Goal: Task Accomplishment & Management: Use online tool/utility

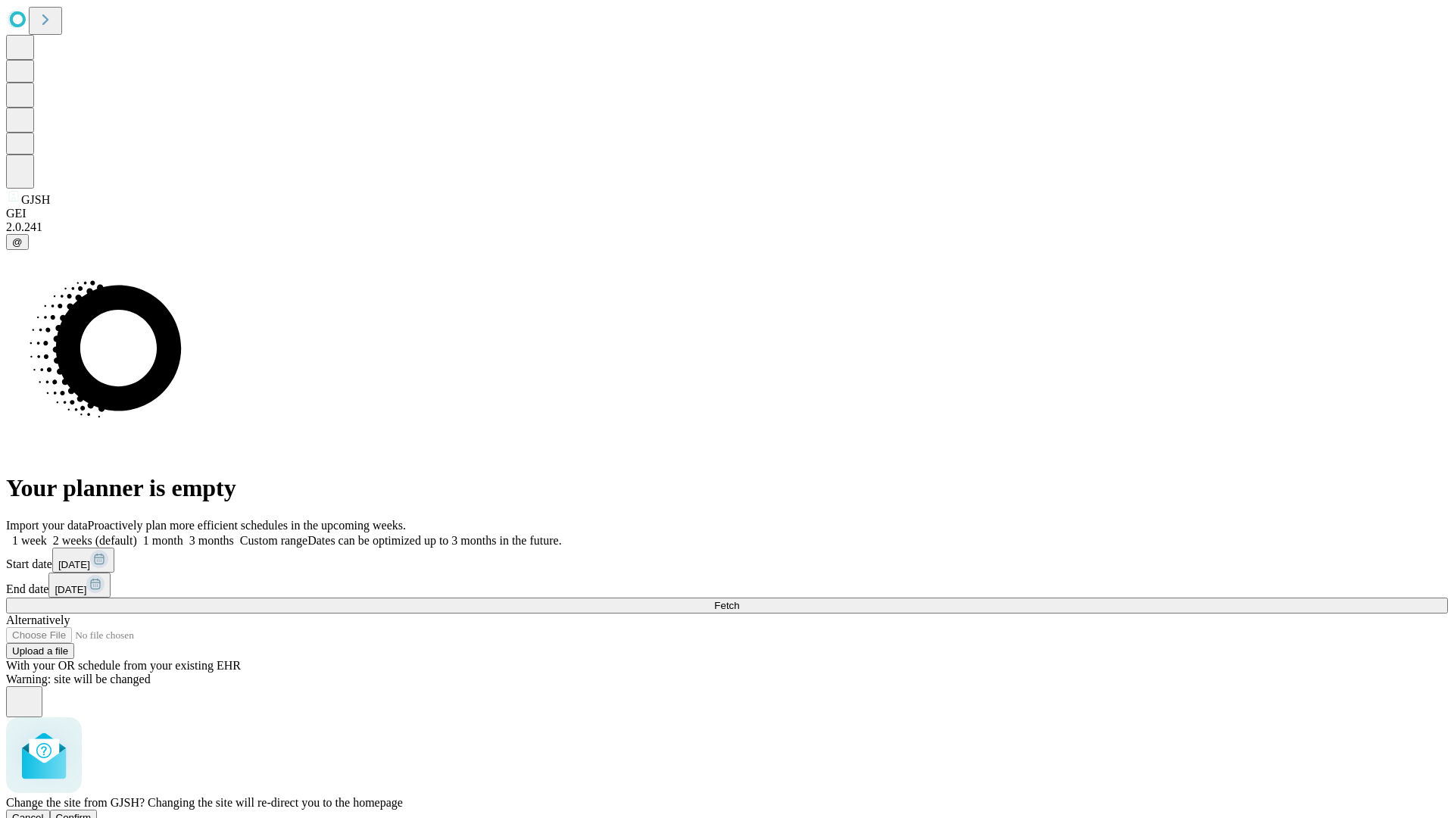
click at [92, 812] on span "Confirm" at bounding box center [74, 817] width 36 height 11
click at [137, 534] on label "2 weeks (default)" at bounding box center [92, 540] width 90 height 13
click at [739, 600] on span "Fetch" at bounding box center [726, 605] width 25 height 11
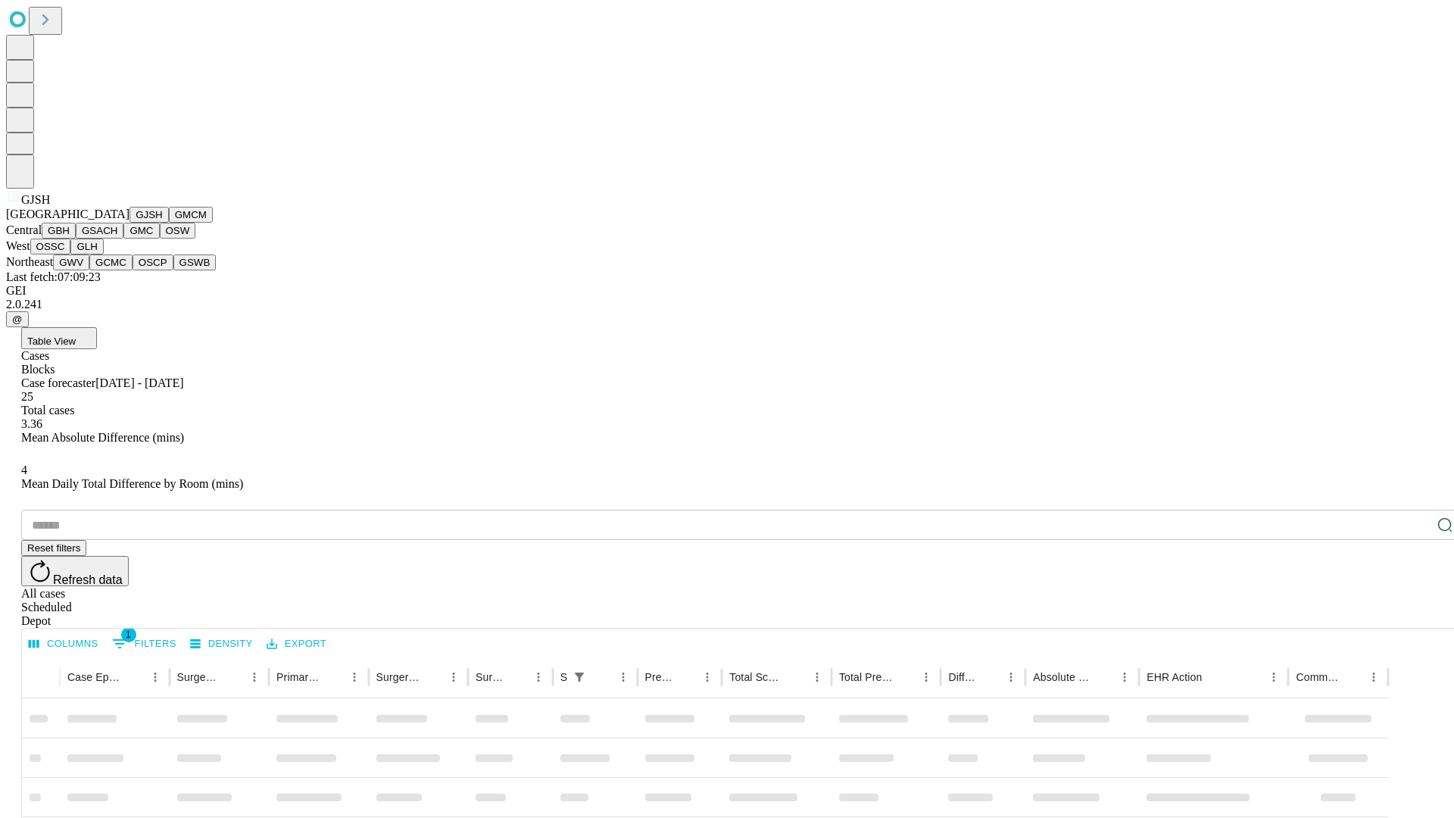
click at [169, 223] on button "GMCM" at bounding box center [191, 215] width 44 height 16
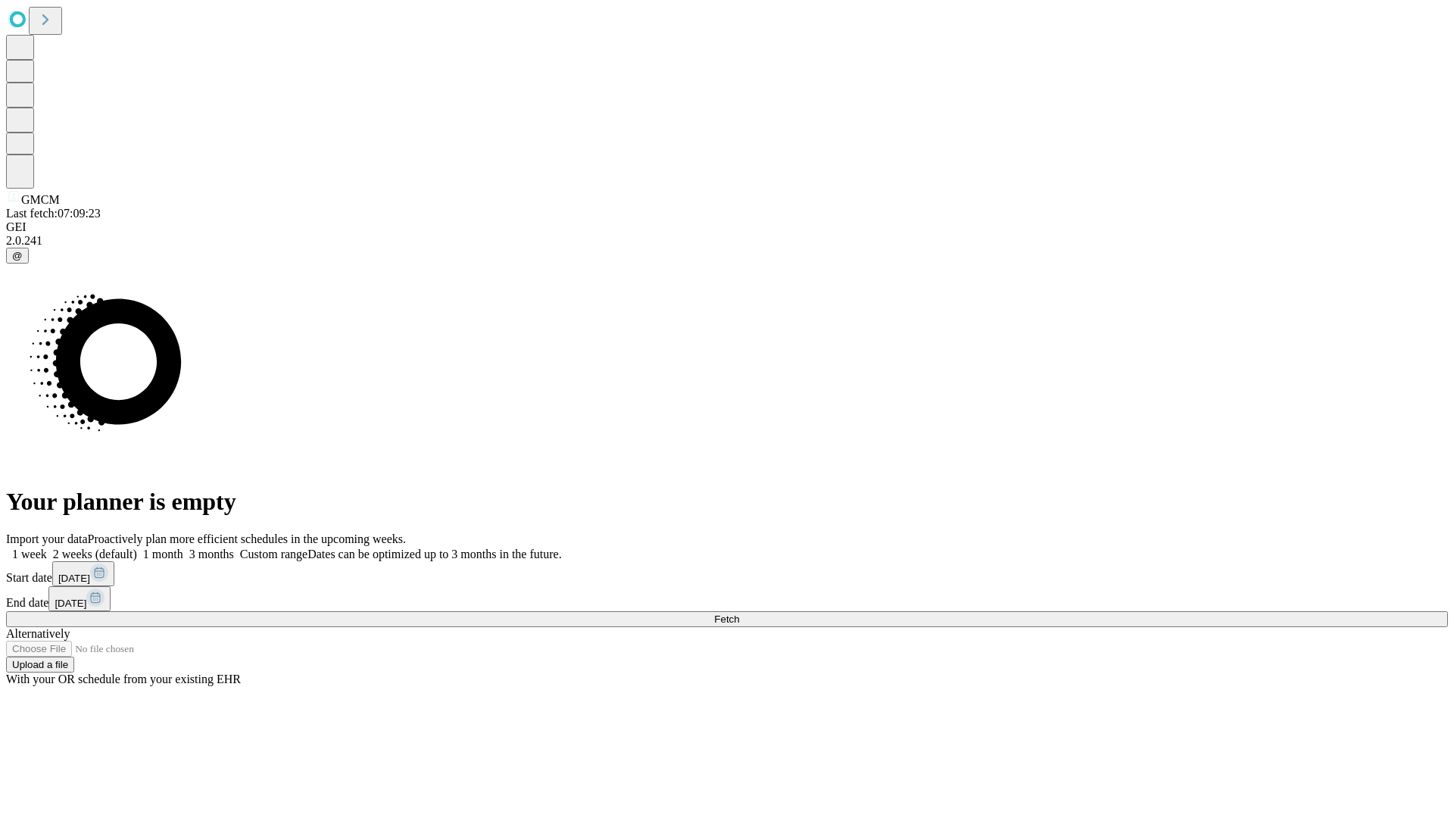
click at [137, 547] on label "2 weeks (default)" at bounding box center [92, 553] width 90 height 13
click at [739, 613] on span "Fetch" at bounding box center [726, 618] width 25 height 11
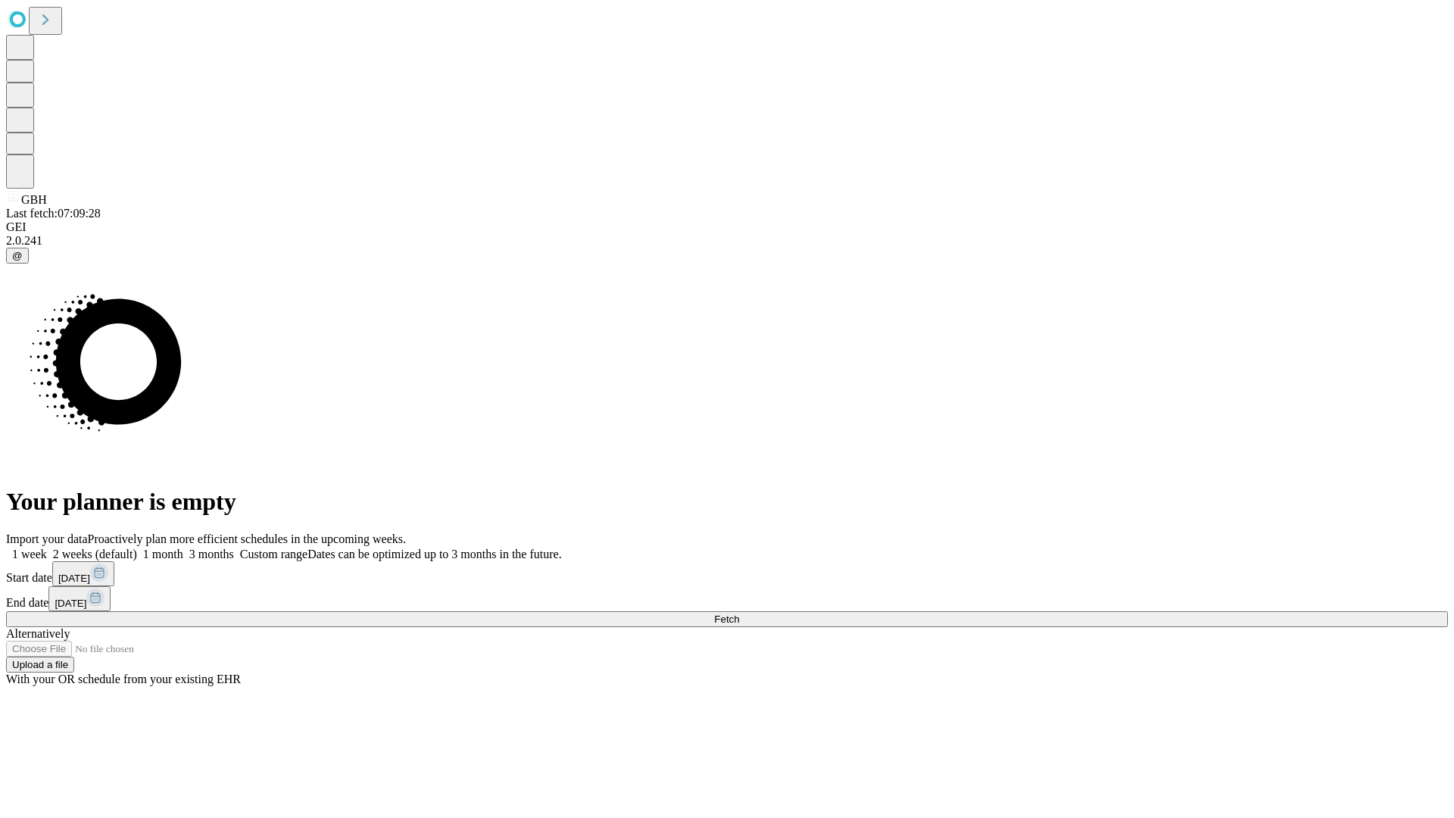
click at [137, 547] on label "2 weeks (default)" at bounding box center [92, 553] width 90 height 13
click at [739, 613] on span "Fetch" at bounding box center [726, 618] width 25 height 11
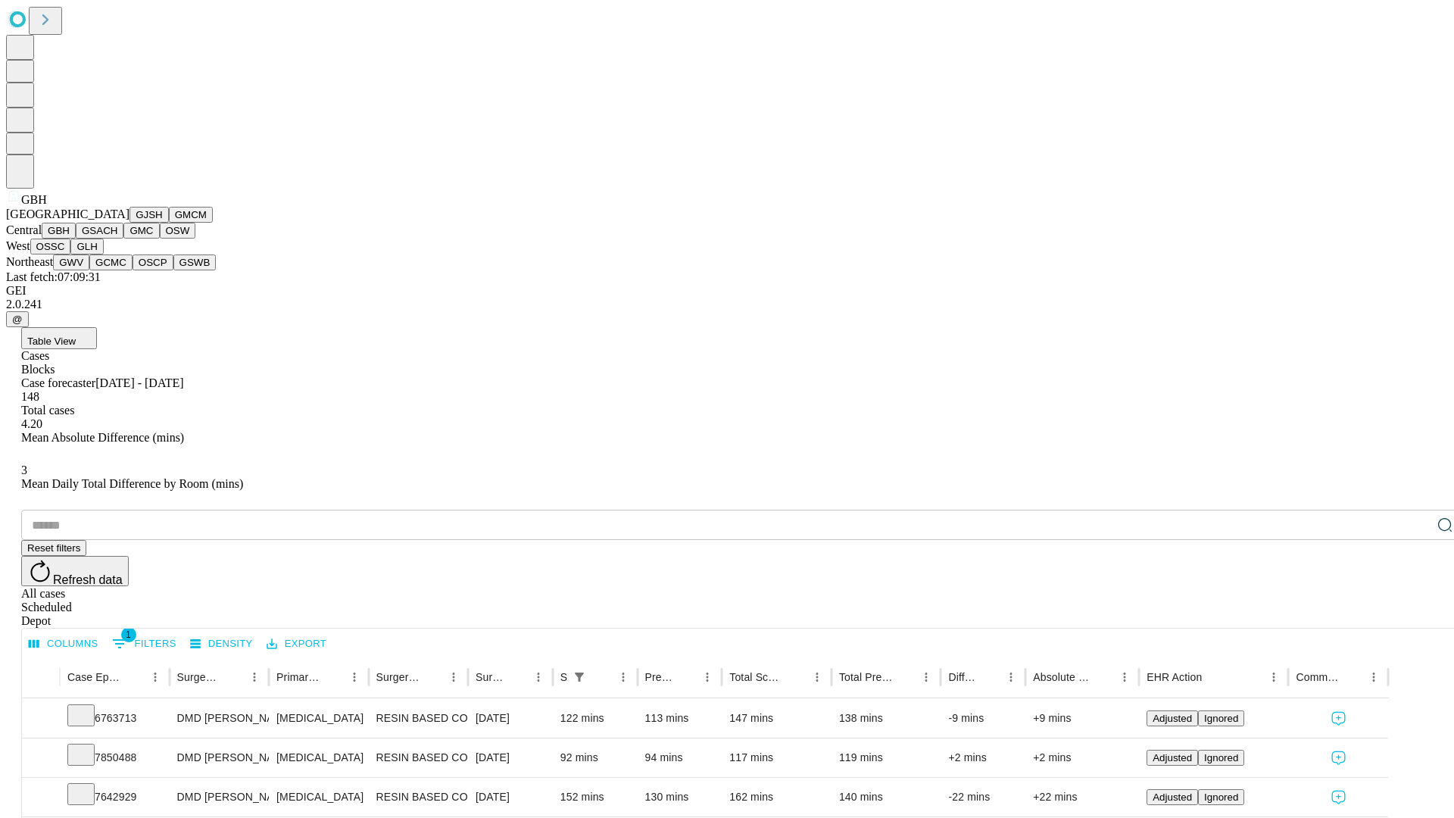
click at [117, 238] on button "GSACH" at bounding box center [100, 231] width 48 height 16
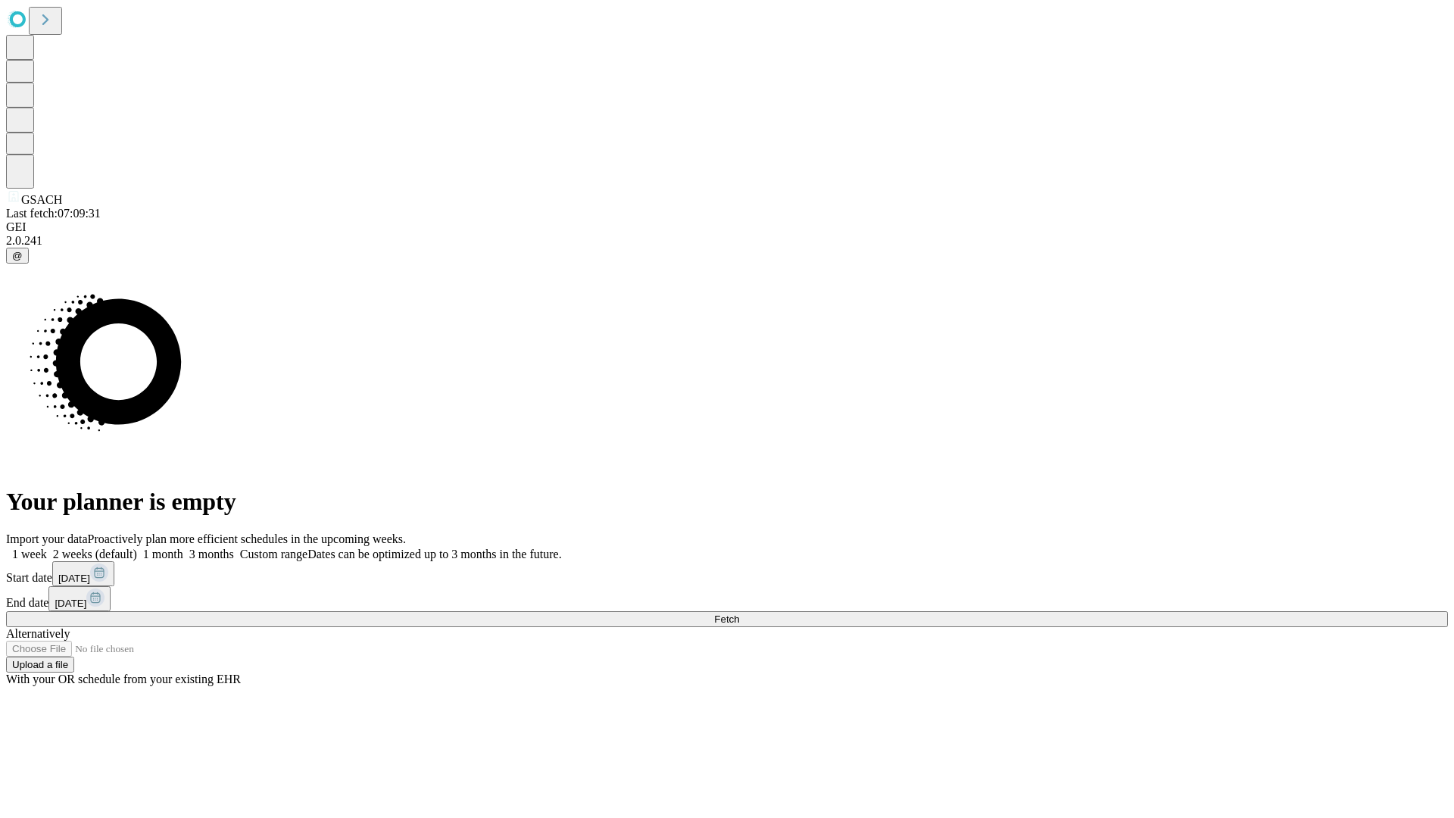
click at [137, 547] on label "2 weeks (default)" at bounding box center [92, 553] width 90 height 13
click at [739, 613] on span "Fetch" at bounding box center [726, 618] width 25 height 11
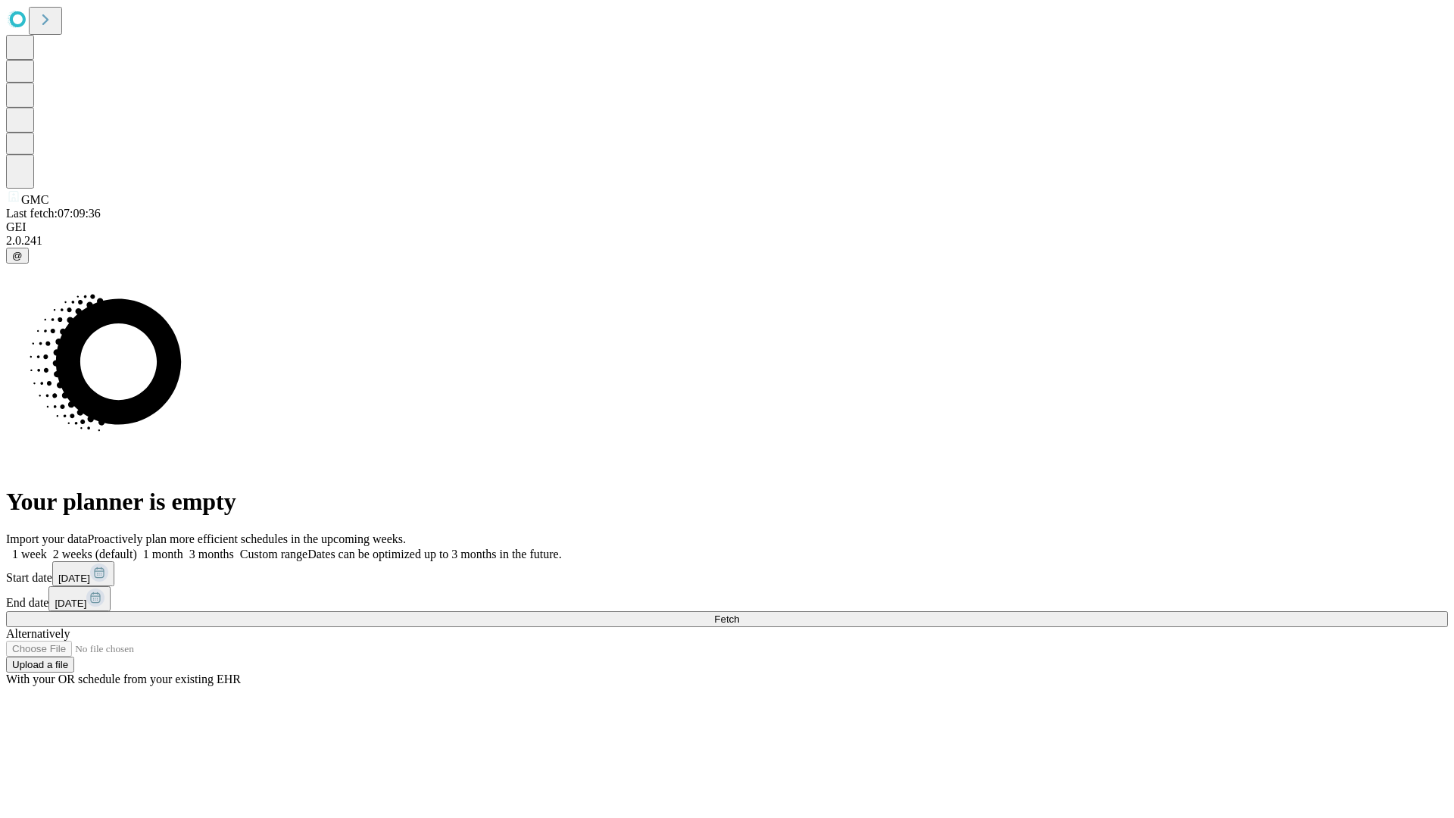
click at [137, 547] on label "2 weeks (default)" at bounding box center [92, 553] width 90 height 13
click at [739, 613] on span "Fetch" at bounding box center [726, 618] width 25 height 11
click at [137, 547] on label "2 weeks (default)" at bounding box center [92, 553] width 90 height 13
click at [739, 613] on span "Fetch" at bounding box center [726, 618] width 25 height 11
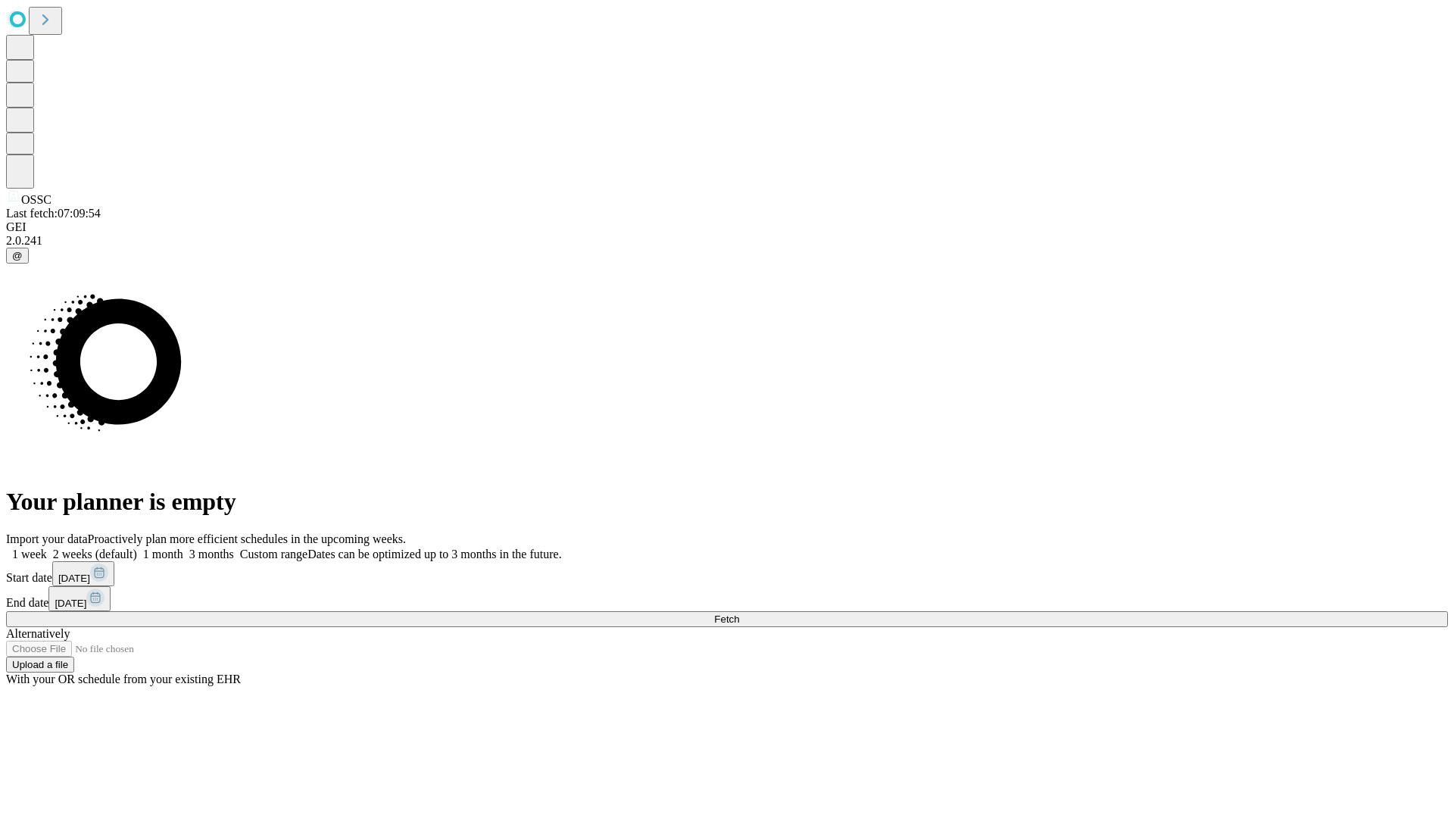
click at [137, 547] on label "2 weeks (default)" at bounding box center [92, 553] width 90 height 13
click at [739, 613] on span "Fetch" at bounding box center [726, 618] width 25 height 11
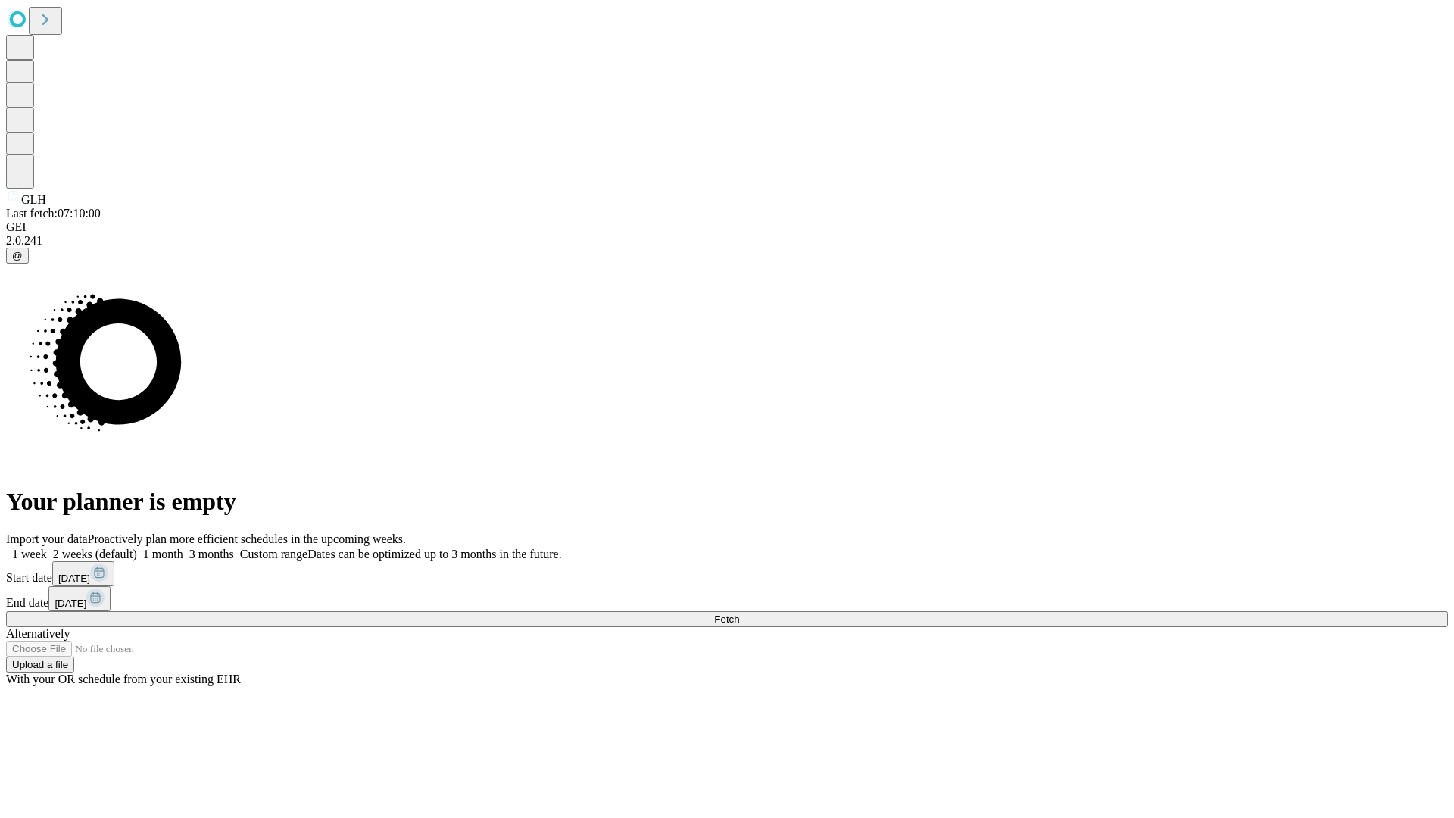
click at [137, 547] on label "2 weeks (default)" at bounding box center [92, 553] width 90 height 13
click at [739, 613] on span "Fetch" at bounding box center [726, 618] width 25 height 11
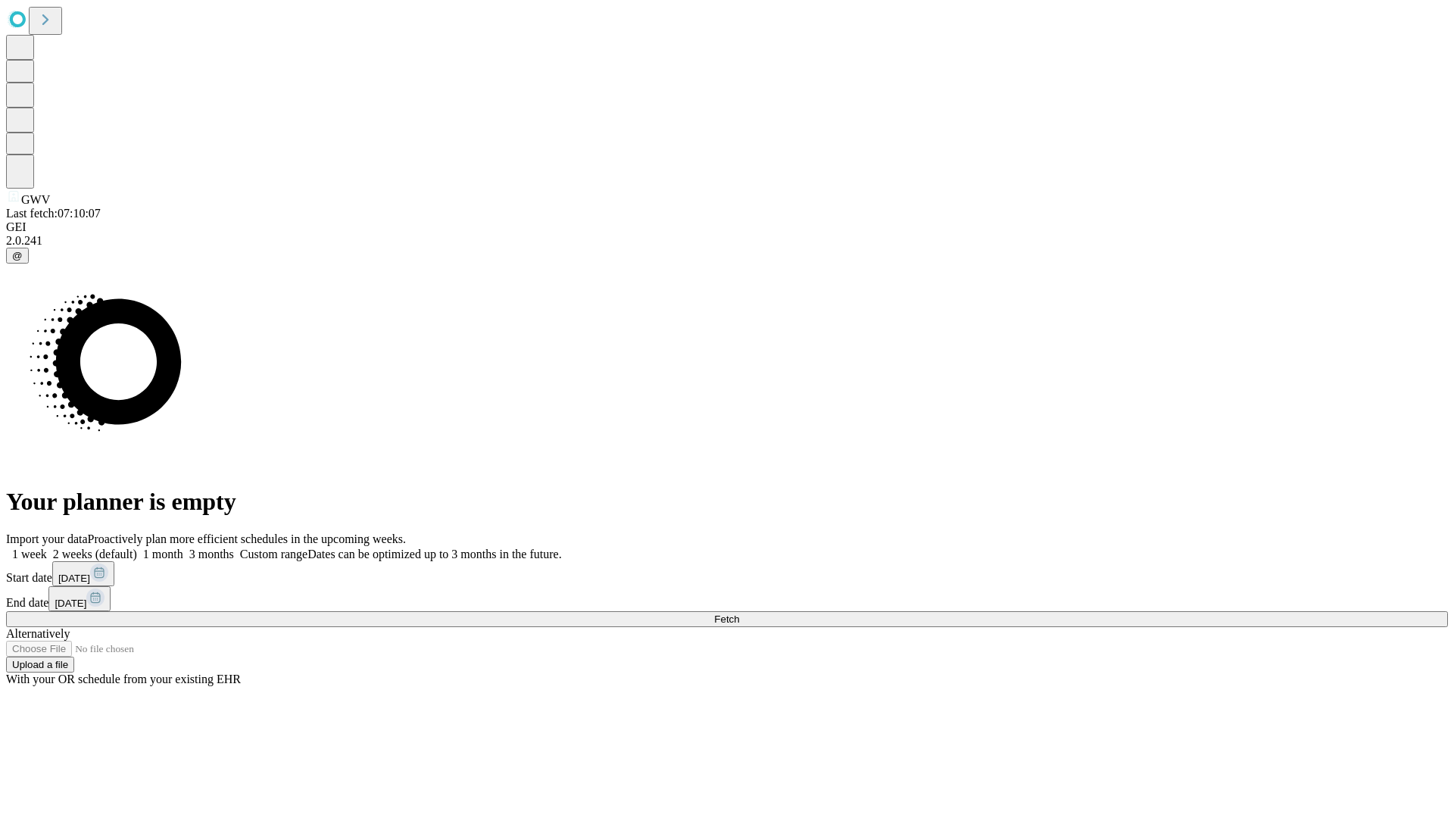
click at [137, 547] on label "2 weeks (default)" at bounding box center [92, 553] width 90 height 13
click at [739, 613] on span "Fetch" at bounding box center [726, 618] width 25 height 11
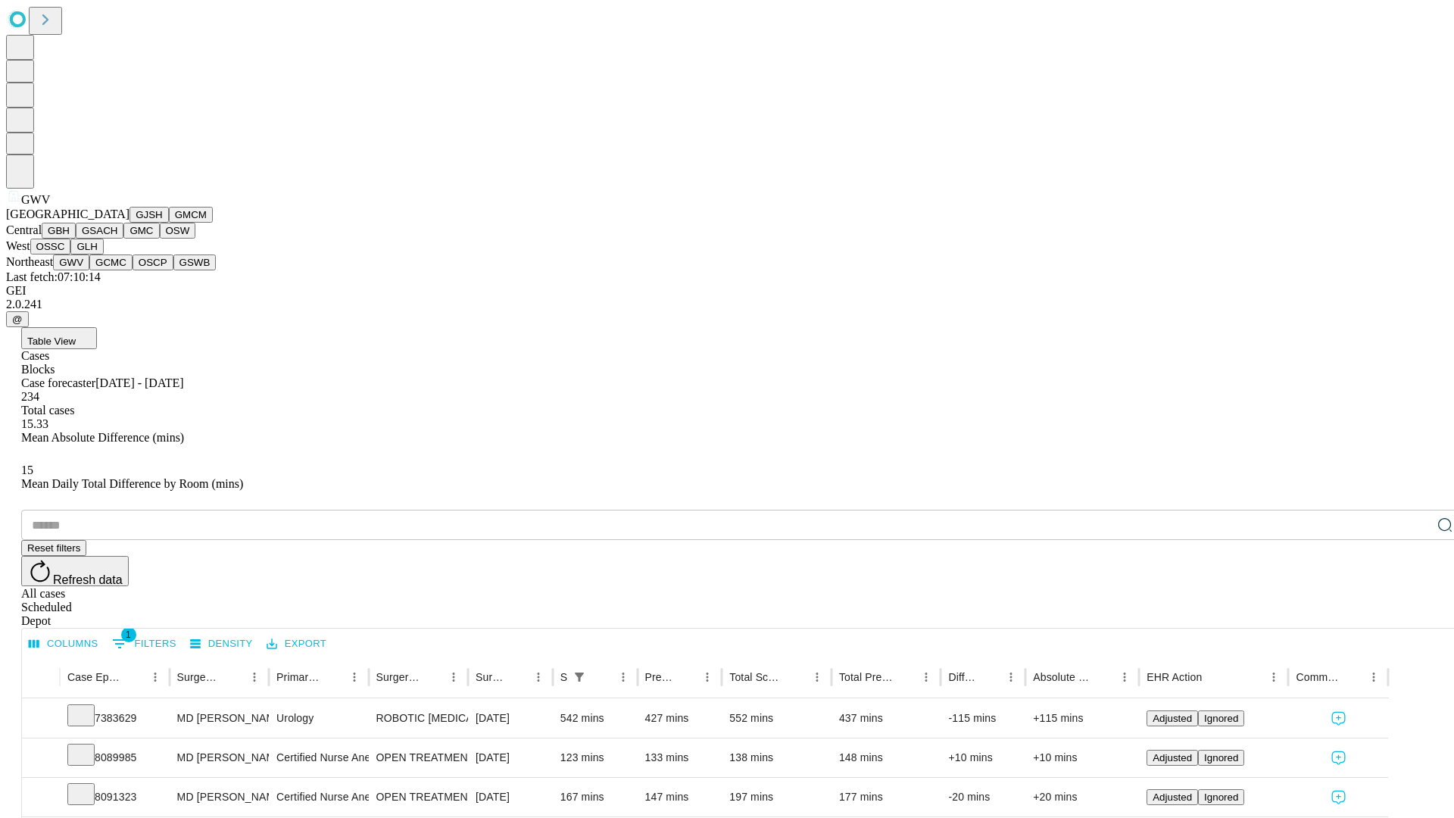
click at [117, 270] on button "GCMC" at bounding box center [110, 262] width 43 height 16
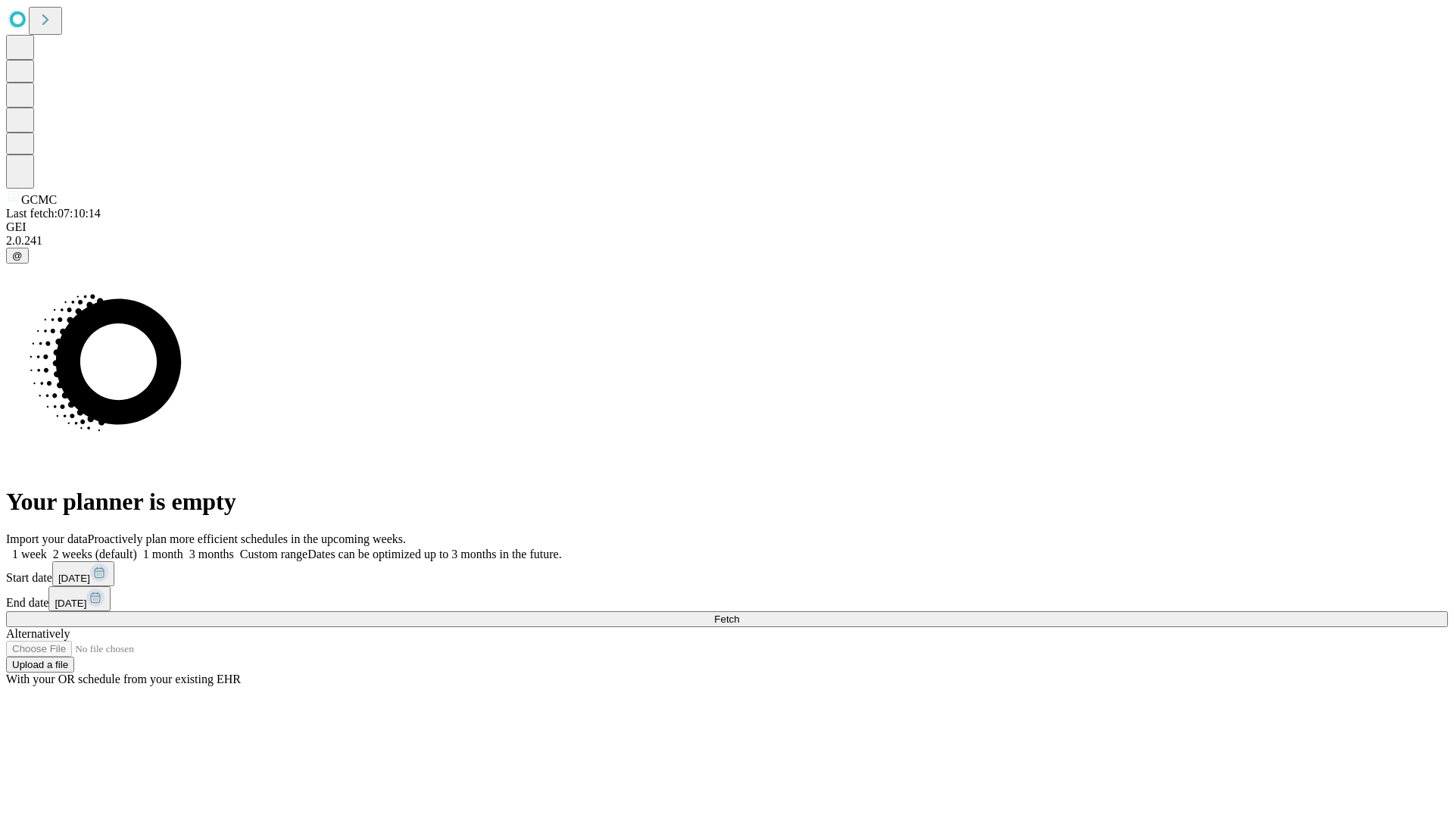
click at [137, 547] on label "2 weeks (default)" at bounding box center [92, 553] width 90 height 13
click at [739, 613] on span "Fetch" at bounding box center [726, 618] width 25 height 11
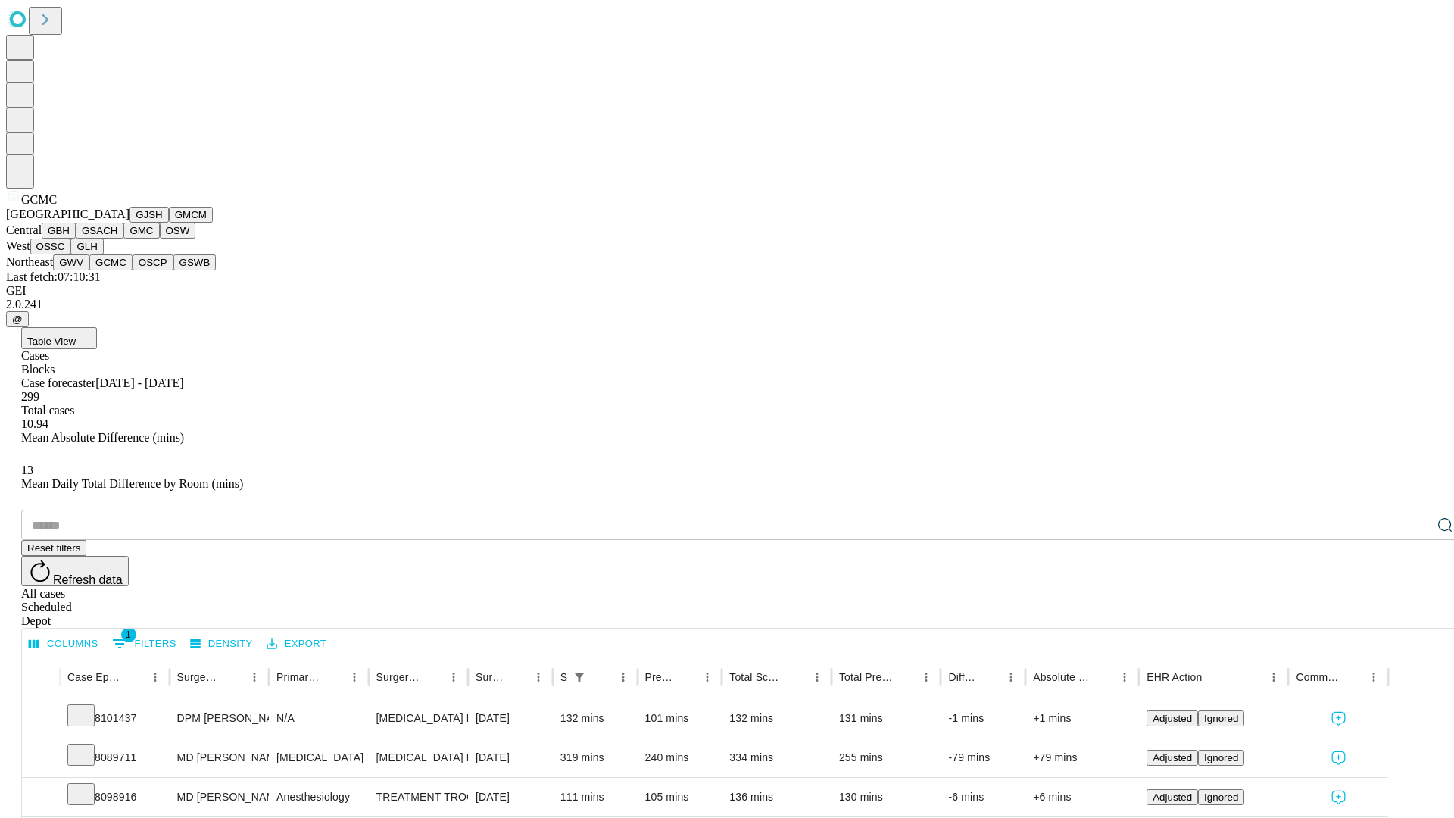
click at [132, 270] on button "OSCP" at bounding box center [152, 262] width 41 height 16
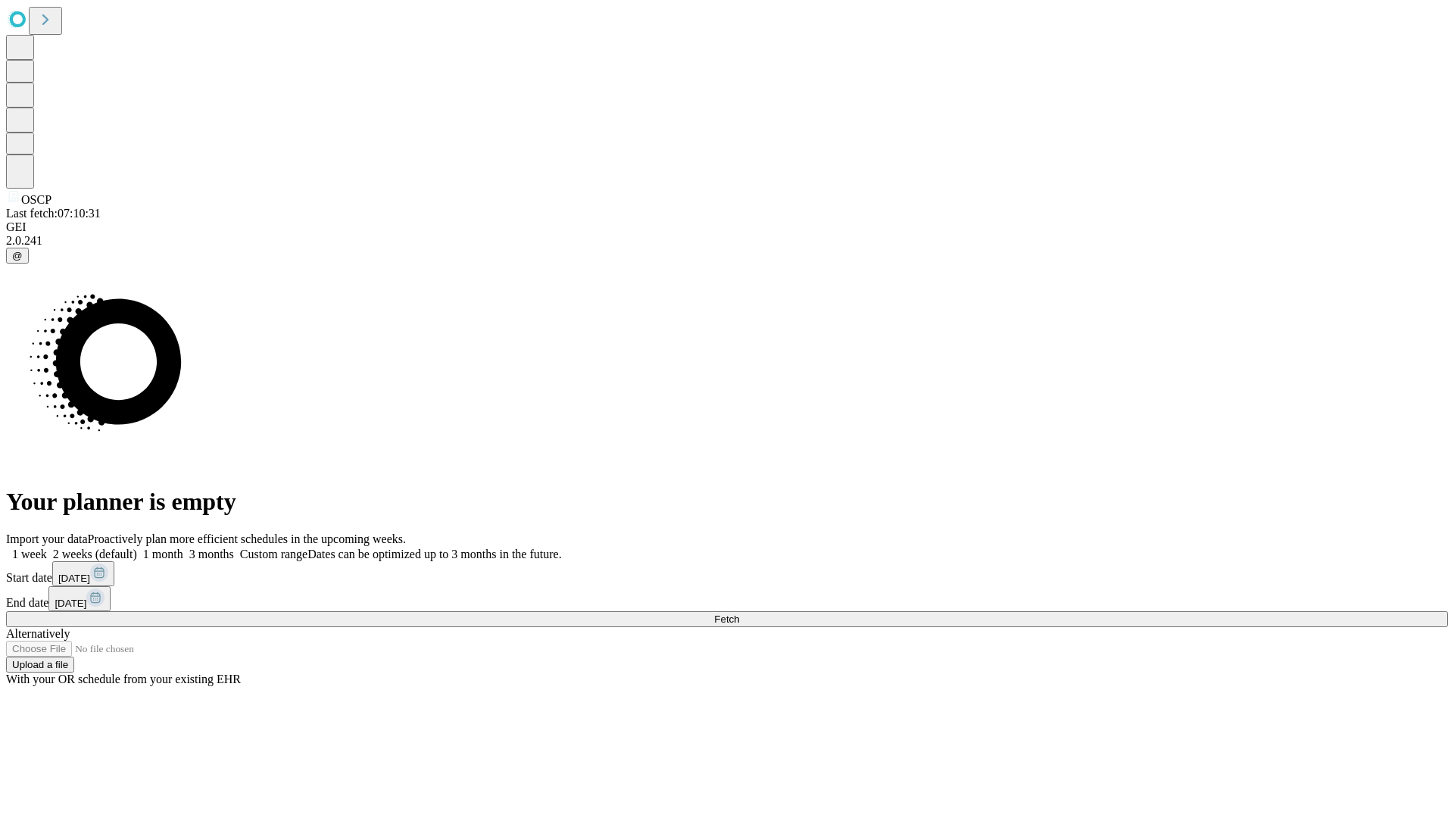
click at [137, 547] on label "2 weeks (default)" at bounding box center [92, 553] width 90 height 13
click at [739, 613] on span "Fetch" at bounding box center [726, 618] width 25 height 11
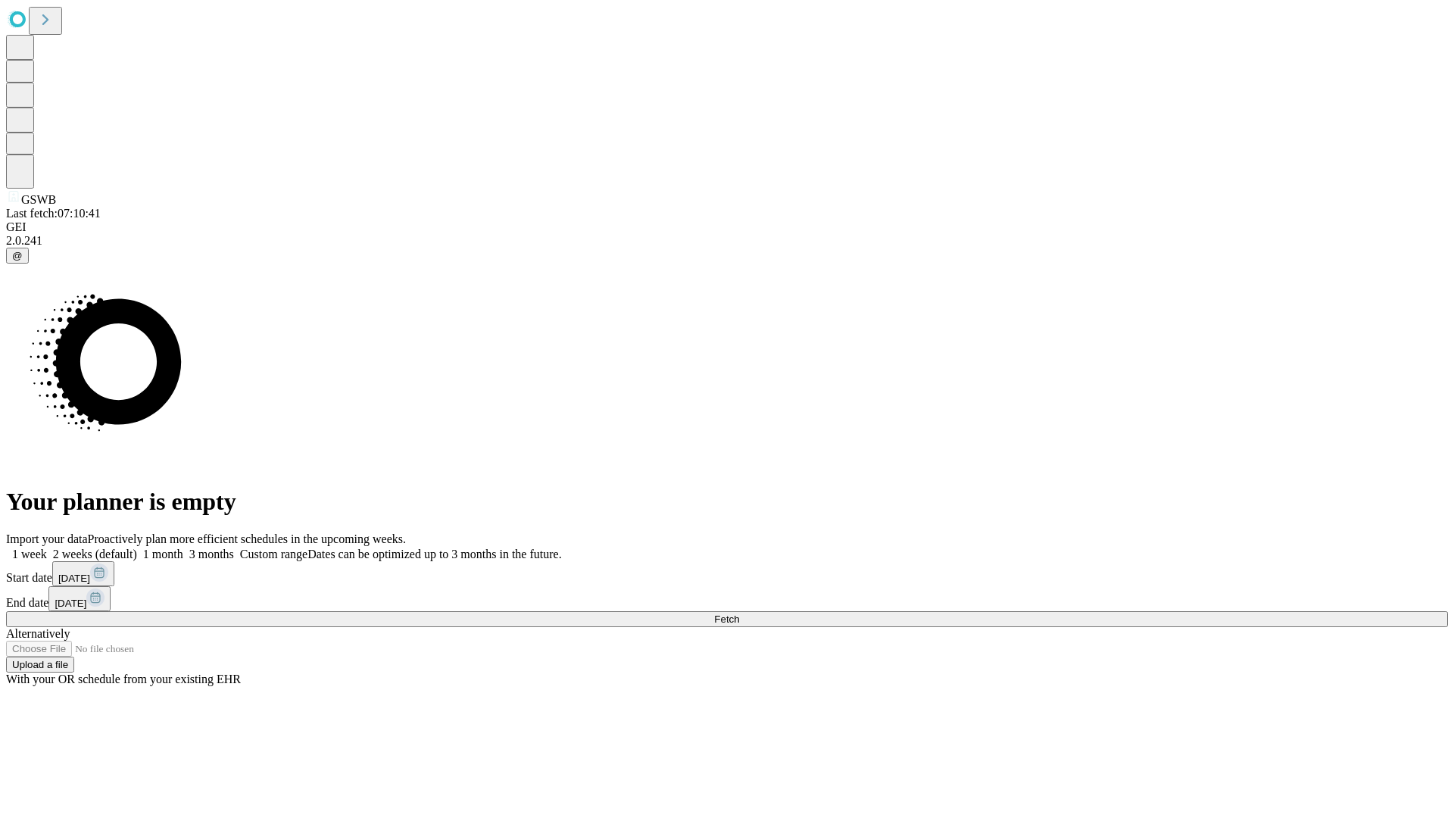
click at [137, 547] on label "2 weeks (default)" at bounding box center [92, 553] width 90 height 13
click at [739, 613] on span "Fetch" at bounding box center [726, 618] width 25 height 11
